Goal: Task Accomplishment & Management: Manage account settings

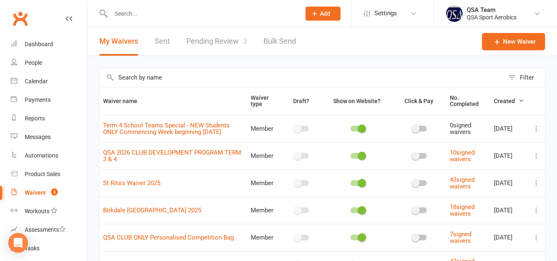
drag, startPoint x: 0, startPoint y: 0, endPoint x: 150, endPoint y: 11, distance: 150.4
click at [150, 11] on input "text" at bounding box center [201, 14] width 186 height 12
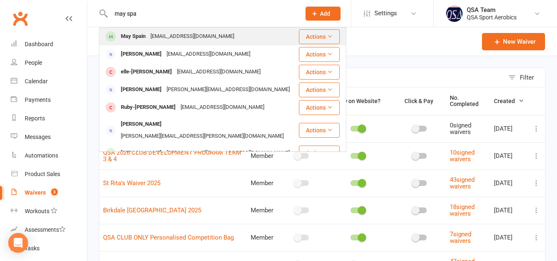
type input "may spa"
click at [160, 33] on div "[EMAIL_ADDRESS][DOMAIN_NAME]" at bounding box center [192, 36] width 89 height 12
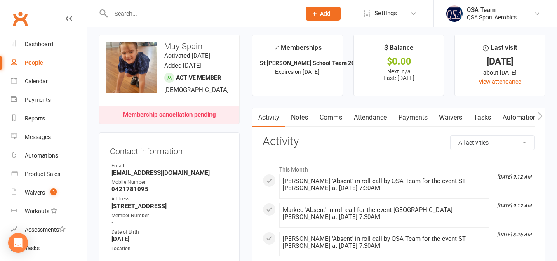
scroll to position [7, 0]
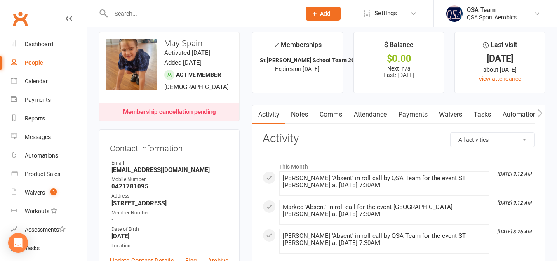
click at [412, 111] on link "Payments" at bounding box center [412, 114] width 41 height 19
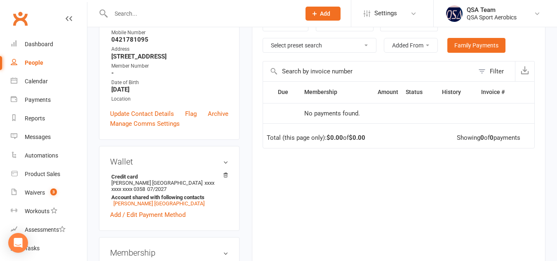
scroll to position [154, 0]
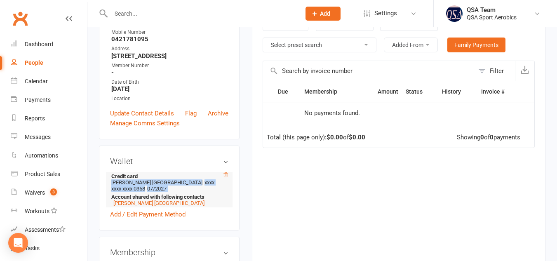
click at [225, 173] on div "Wallet Credit card [PERSON_NAME] Spain xxxx xxxx xxxx 0358 07/2027 Account shar…" at bounding box center [169, 187] width 141 height 85
click at [225, 173] on icon at bounding box center [226, 175] width 6 height 6
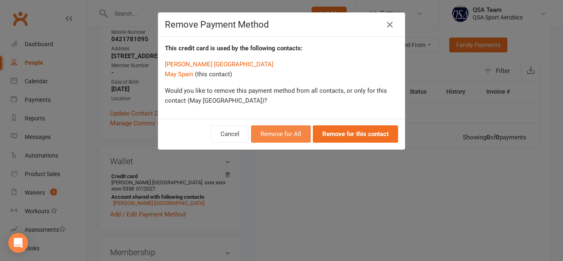
click at [291, 138] on button "Remove for All" at bounding box center [281, 133] width 60 height 17
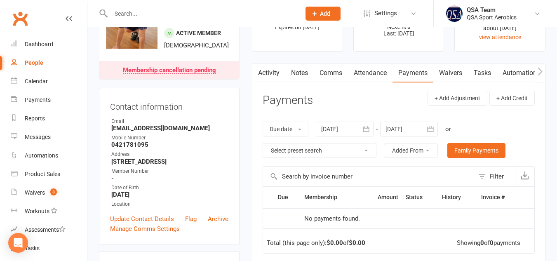
scroll to position [0, 0]
